Goal: Task Accomplishment & Management: Use online tool/utility

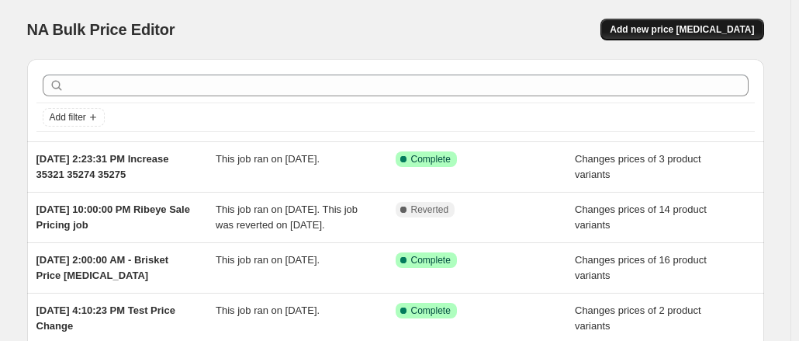
click at [731, 36] on button "Add new price [MEDICAL_DATA]" at bounding box center [681, 30] width 163 height 22
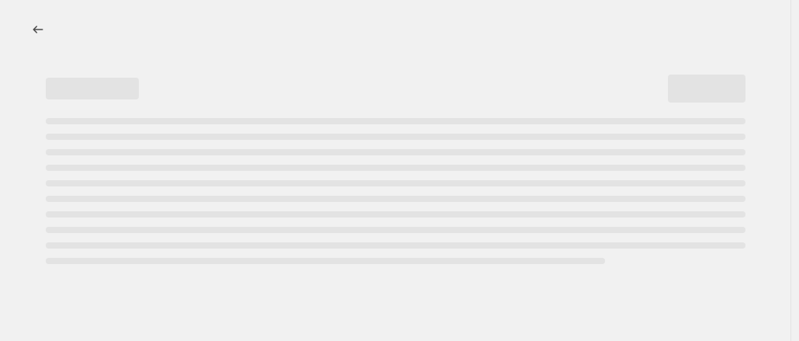
select select "percentage"
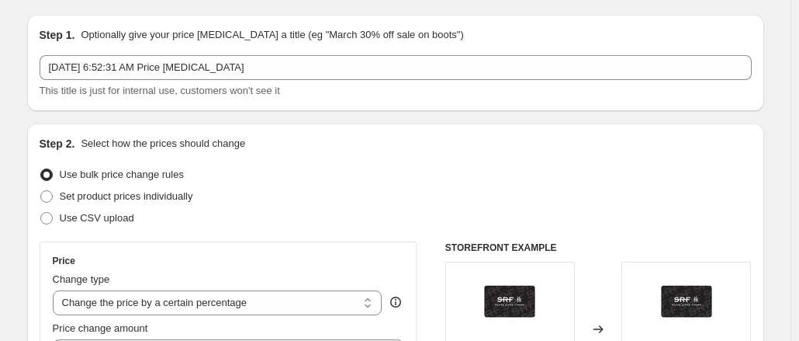
scroll to position [40, 0]
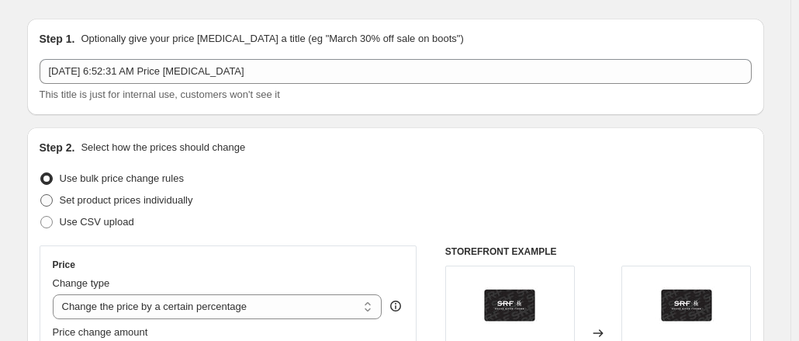
click at [53, 196] on span at bounding box center [46, 200] width 12 height 12
click at [41, 195] on input "Set product prices individually" at bounding box center [40, 194] width 1 height 1
radio input "true"
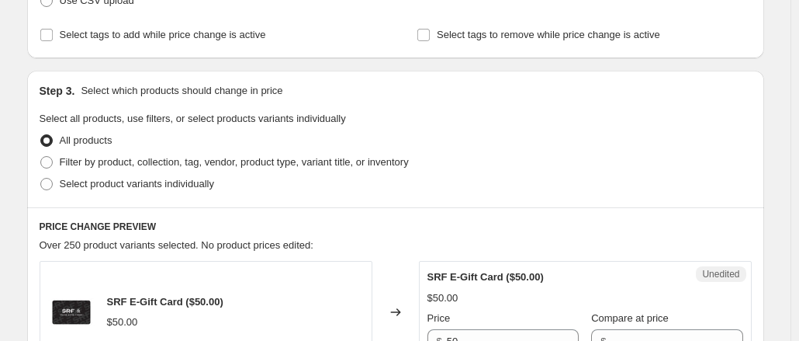
scroll to position [263, 0]
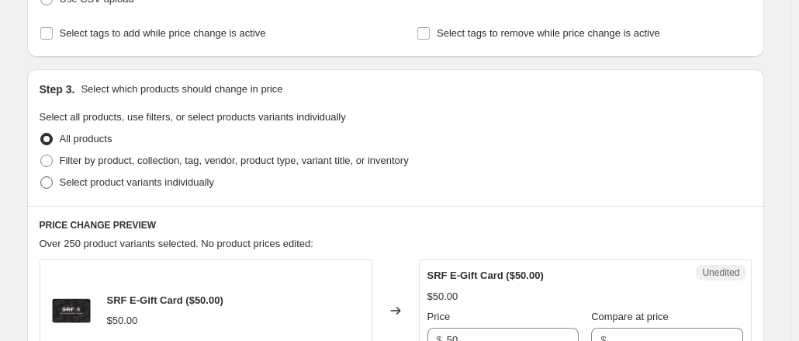
click at [50, 182] on span at bounding box center [46, 182] width 12 height 12
click at [41, 177] on input "Select product variants individually" at bounding box center [40, 176] width 1 height 1
radio input "true"
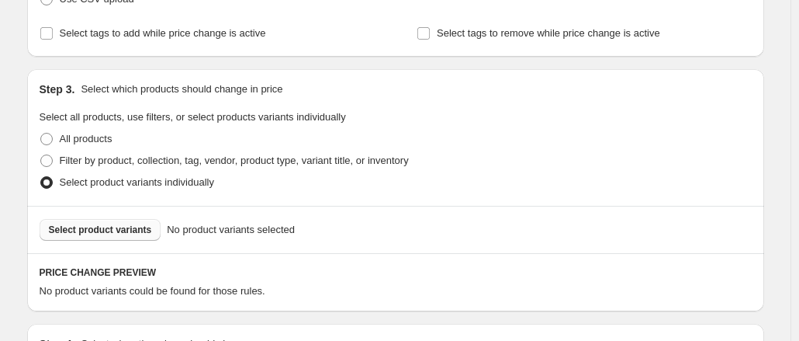
click at [124, 234] on span "Select product variants" at bounding box center [100, 229] width 103 height 12
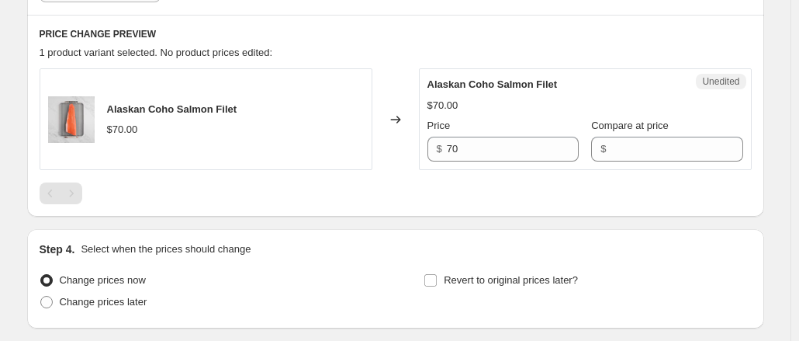
scroll to position [499, 0]
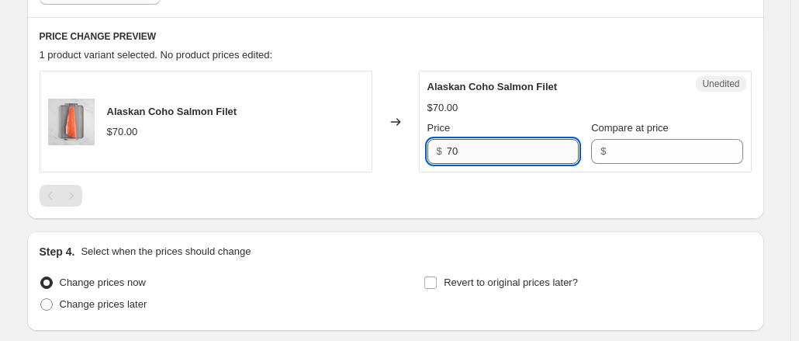
click at [488, 148] on input "70" at bounding box center [513, 151] width 132 height 25
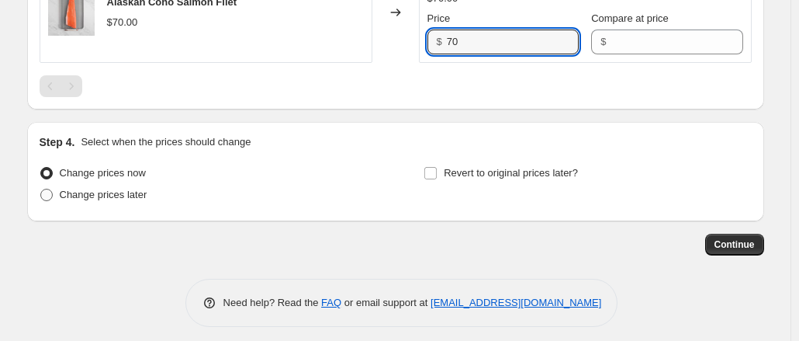
click at [72, 195] on span "Change prices later" at bounding box center [104, 195] width 88 height 12
click at [41, 189] on input "Change prices later" at bounding box center [40, 189] width 1 height 1
radio input "true"
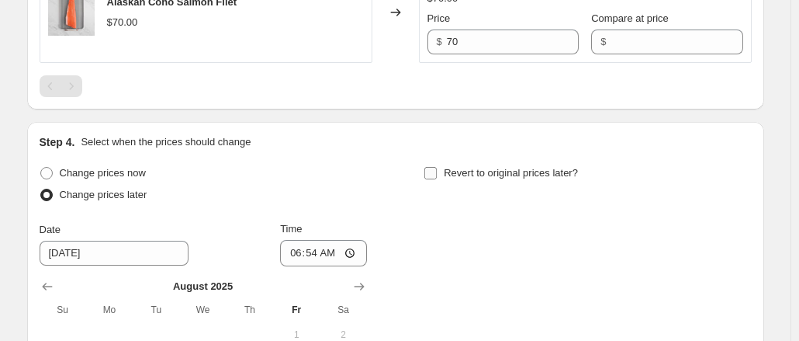
click at [437, 175] on input "Revert to original prices later?" at bounding box center [430, 173] width 12 height 12
checkbox input "true"
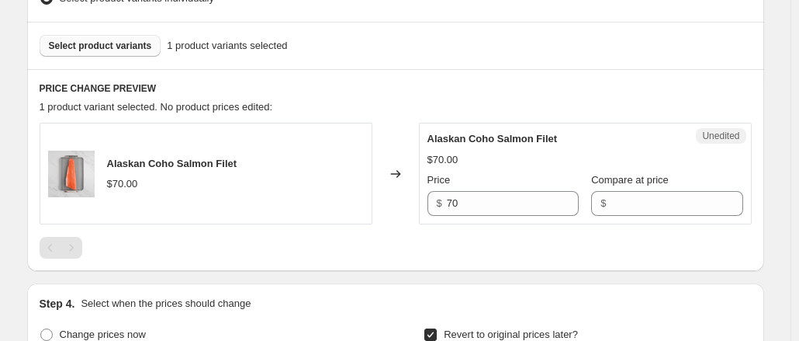
scroll to position [422, 0]
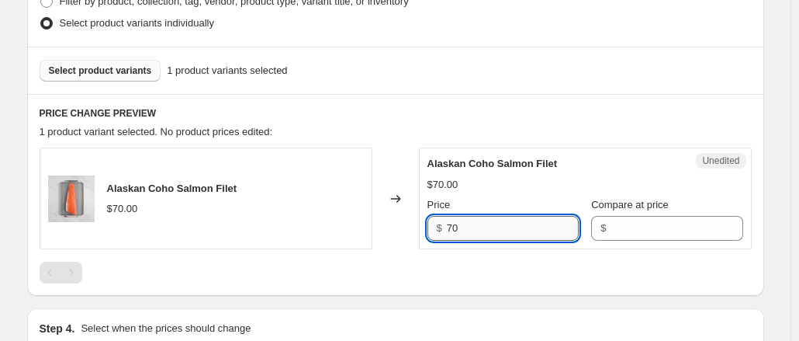
click at [475, 225] on input "70" at bounding box center [513, 228] width 132 height 25
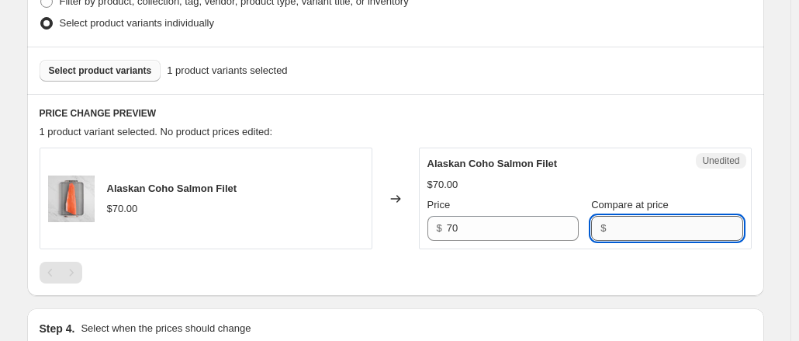
click at [626, 234] on input "Compare at price" at bounding box center [677, 228] width 132 height 25
paste input "70"
type input "70"
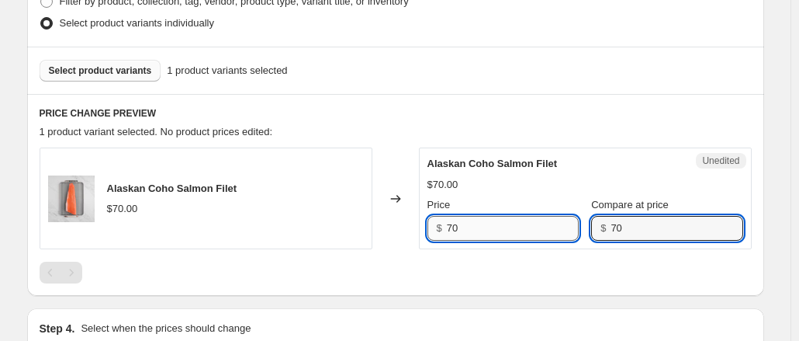
click at [503, 218] on input "70" at bounding box center [513, 228] width 132 height 25
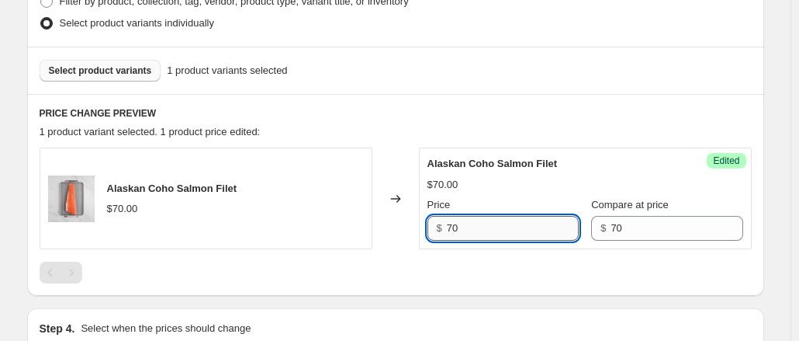
click at [503, 218] on input "70" at bounding box center [513, 228] width 132 height 25
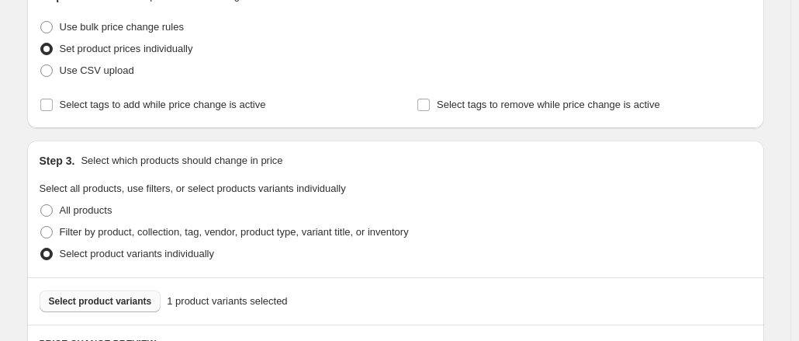
scroll to position [146, 0]
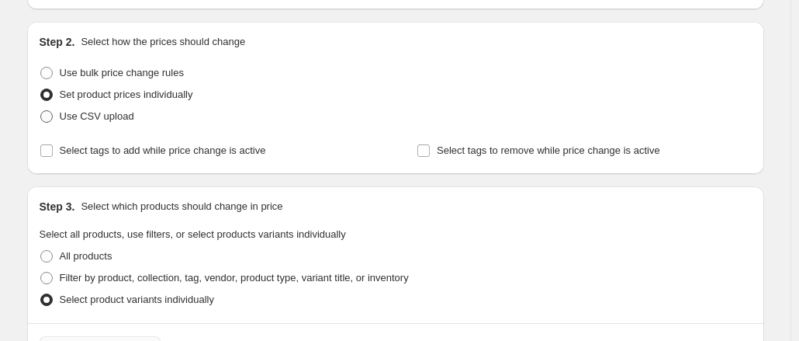
type input "65"
click at [69, 115] on span "Use CSV upload" at bounding box center [97, 116] width 74 height 12
click at [41, 111] on input "Use CSV upload" at bounding box center [40, 110] width 1 height 1
radio input "true"
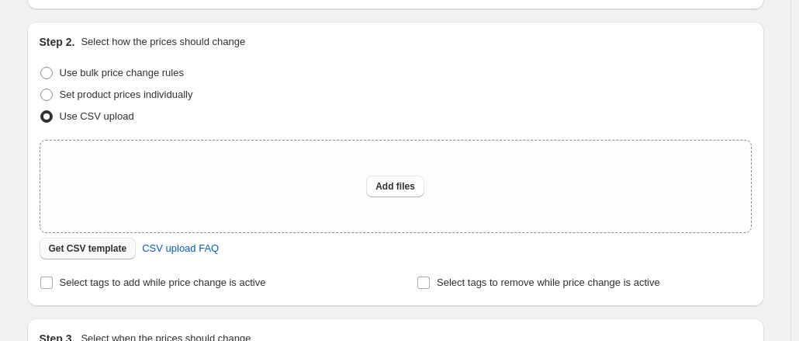
click at [102, 252] on span "Get CSV template" at bounding box center [88, 248] width 78 height 12
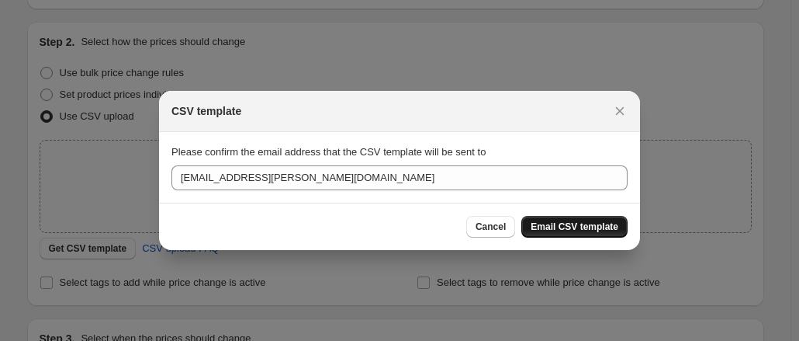
click at [555, 225] on span "Email CSV template" at bounding box center [575, 226] width 88 height 12
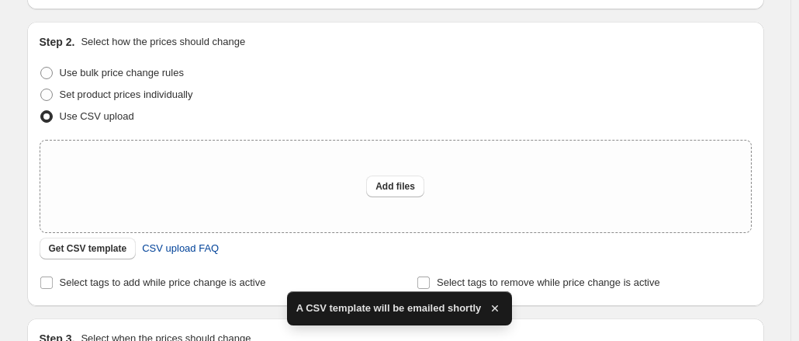
click at [151, 246] on span "CSV upload FAQ" at bounding box center [180, 249] width 77 height 16
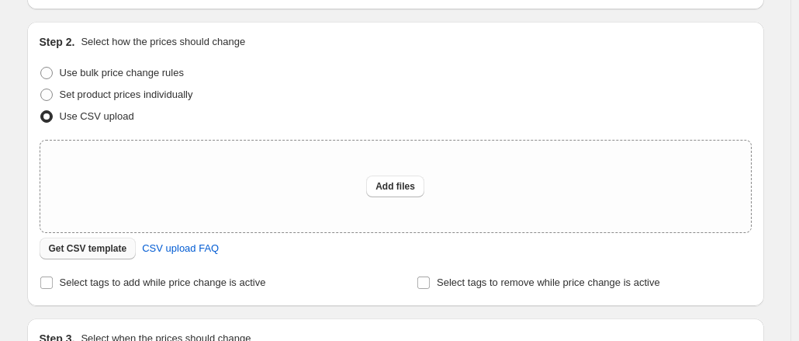
click at [118, 251] on span "Get CSV template" at bounding box center [88, 248] width 78 height 12
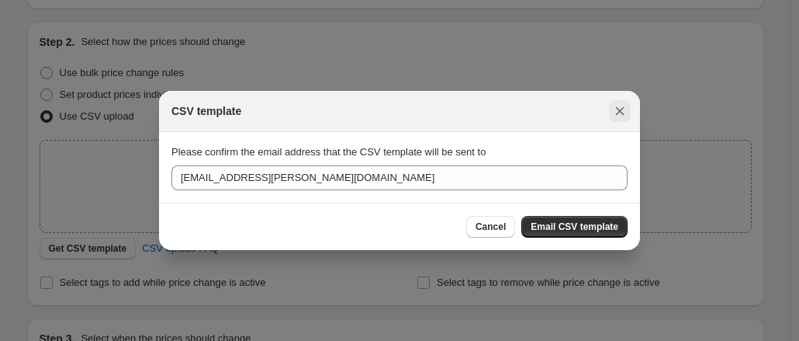
click at [615, 108] on icon "Close" at bounding box center [620, 111] width 16 height 16
